Goal: Find specific page/section: Find specific page/section

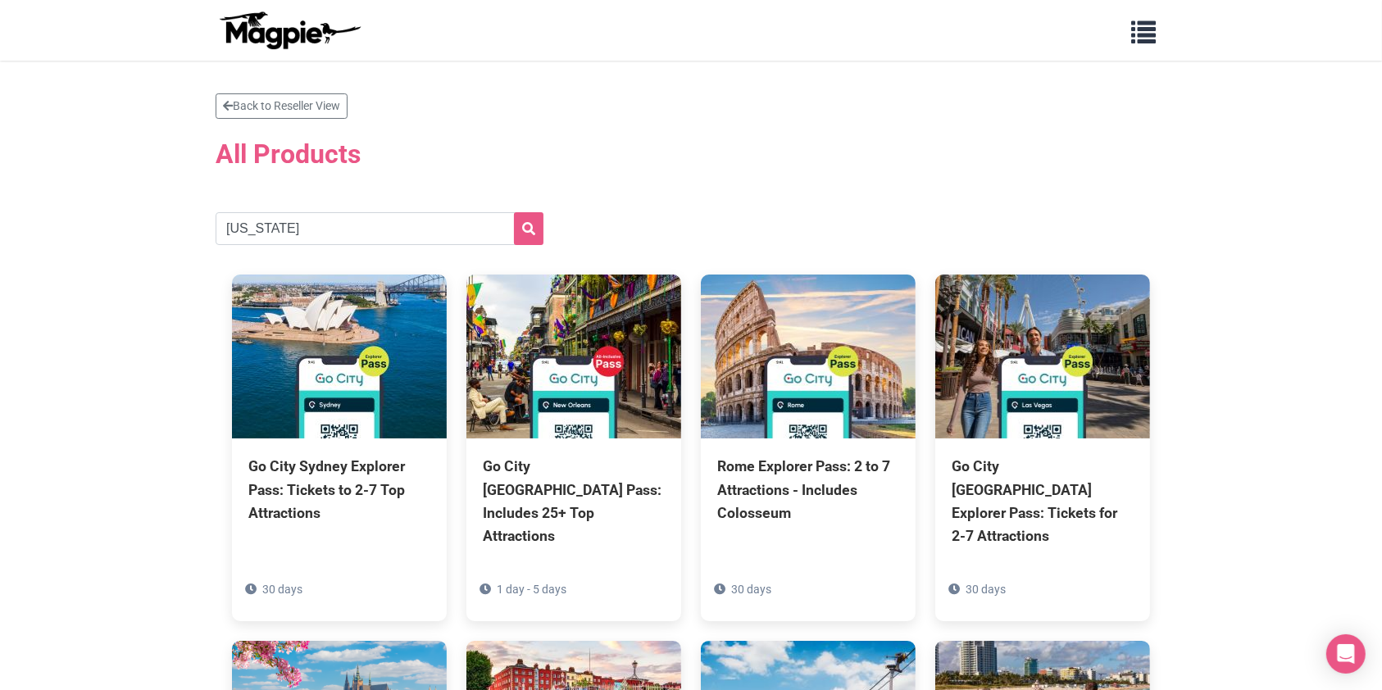
type input "[US_STATE]"
click at [514, 212] on button "submit" at bounding box center [529, 228] width 30 height 33
